Goal: Task Accomplishment & Management: Manage account settings

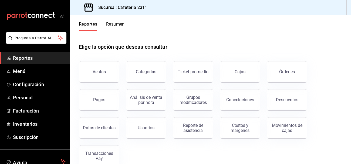
scroll to position [11, 0]
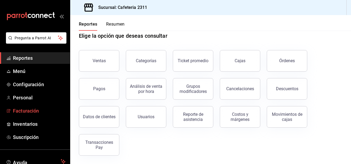
click at [20, 109] on span "Facturación" at bounding box center [39, 110] width 53 height 7
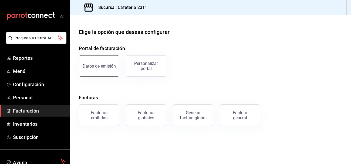
click at [97, 63] on button "Datos de emisión" at bounding box center [99, 66] width 40 height 22
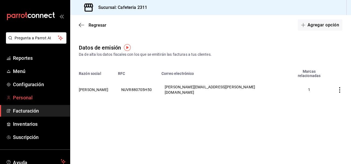
click at [29, 99] on span "Personal" at bounding box center [39, 97] width 53 height 7
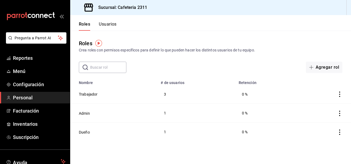
click at [110, 26] on button "Usuarios" at bounding box center [108, 26] width 18 height 9
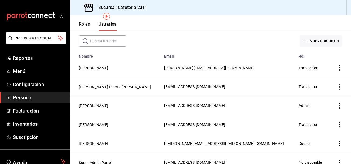
scroll to position [33, 0]
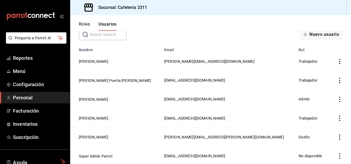
click at [339, 136] on icon "actions" at bounding box center [339, 137] width 5 height 5
click at [85, 136] on div at bounding box center [175, 82] width 351 height 164
click at [133, 142] on td "[PERSON_NAME]" at bounding box center [115, 137] width 91 height 19
click at [82, 138] on button "[PERSON_NAME]" at bounding box center [93, 137] width 29 height 5
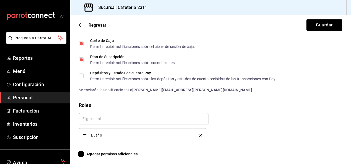
scroll to position [296, 0]
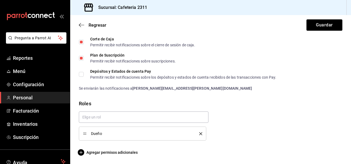
click at [201, 133] on icon "delete" at bounding box center [200, 133] width 3 height 3
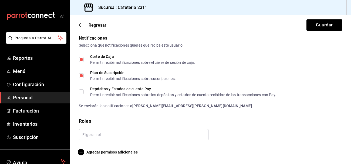
scroll to position [279, 0]
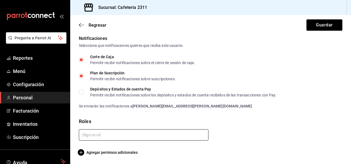
click at [201, 133] on input "text" at bounding box center [143, 134] width 129 height 11
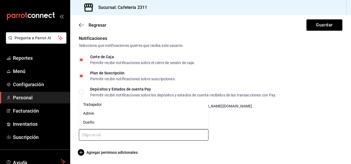
click at [108, 104] on li "Trabajador" at bounding box center [143, 104] width 129 height 9
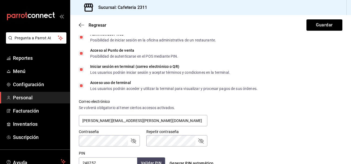
scroll to position [296, 0]
